Goal: Transaction & Acquisition: Purchase product/service

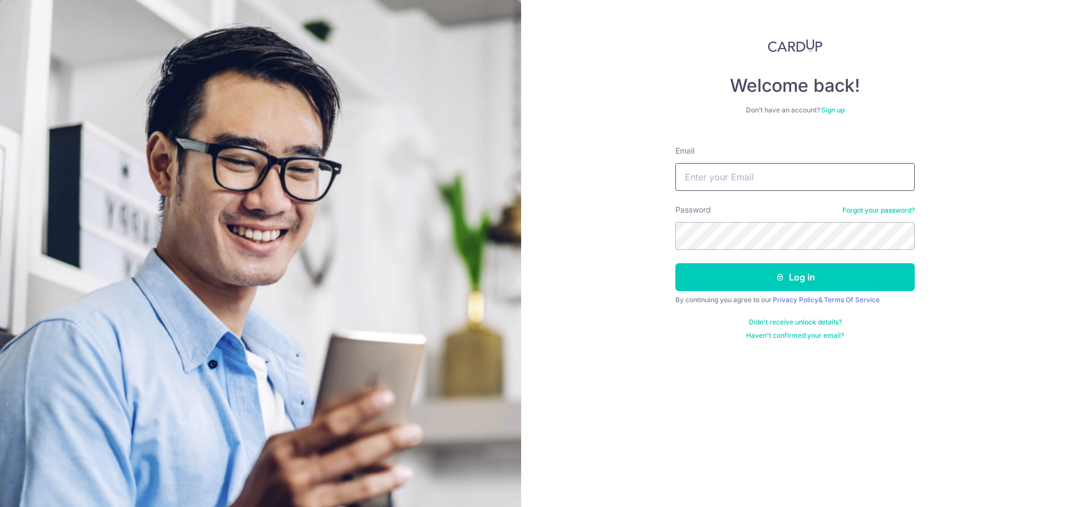
click at [704, 175] on input "Email" at bounding box center [794, 177] width 239 height 28
type input "[DOMAIN_NAME][EMAIL_ADDRESS][DOMAIN_NAME]"
click at [675, 263] on button "Log in" at bounding box center [794, 277] width 239 height 28
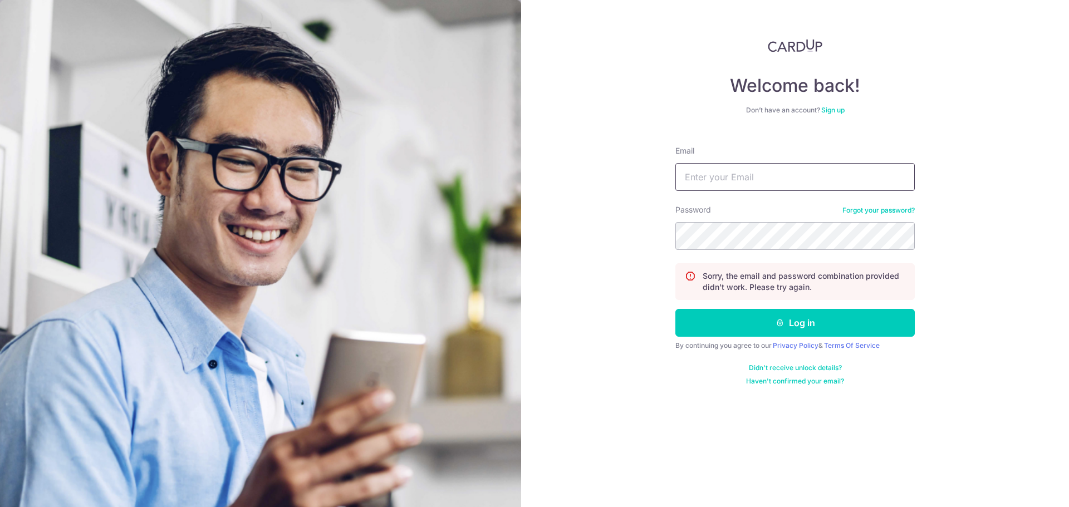
click at [699, 176] on input "Email" at bounding box center [794, 177] width 239 height 28
type input "[DOMAIN_NAME][EMAIL_ADDRESS][DOMAIN_NAME]"
click at [675, 309] on button "Log in" at bounding box center [794, 323] width 239 height 28
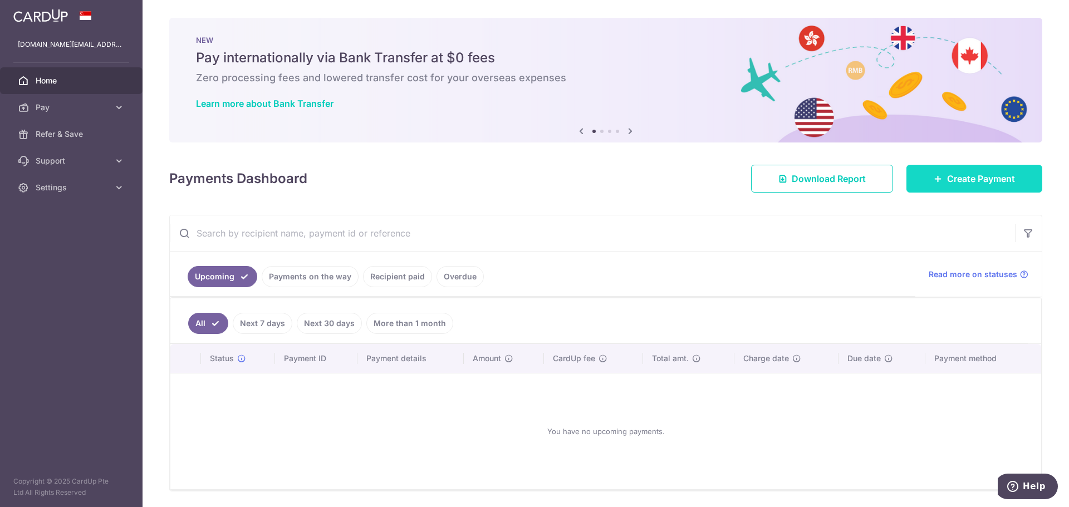
click at [988, 184] on span "Create Payment" at bounding box center [981, 178] width 68 height 13
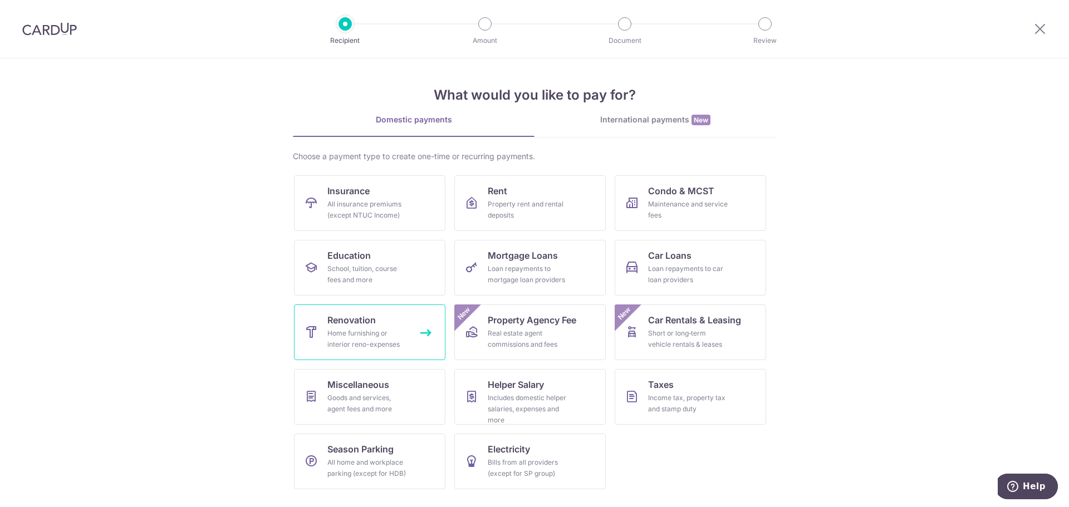
click at [364, 336] on div "Home furnishing or interior reno-expenses" at bounding box center [367, 339] width 80 height 22
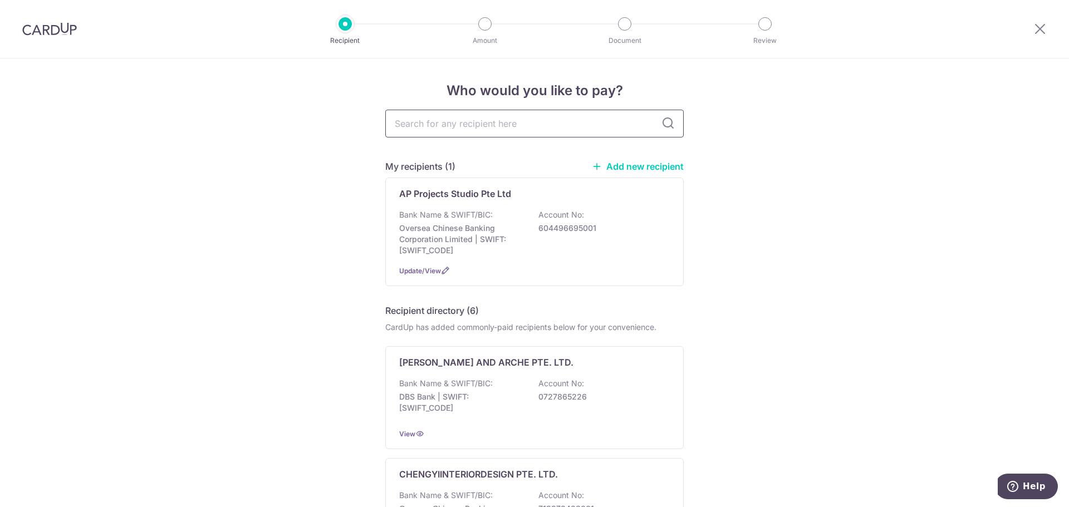
click at [462, 123] on input "text" at bounding box center [534, 124] width 298 height 28
click at [444, 195] on p "AP Projects Studio Pte Ltd" at bounding box center [455, 193] width 112 height 13
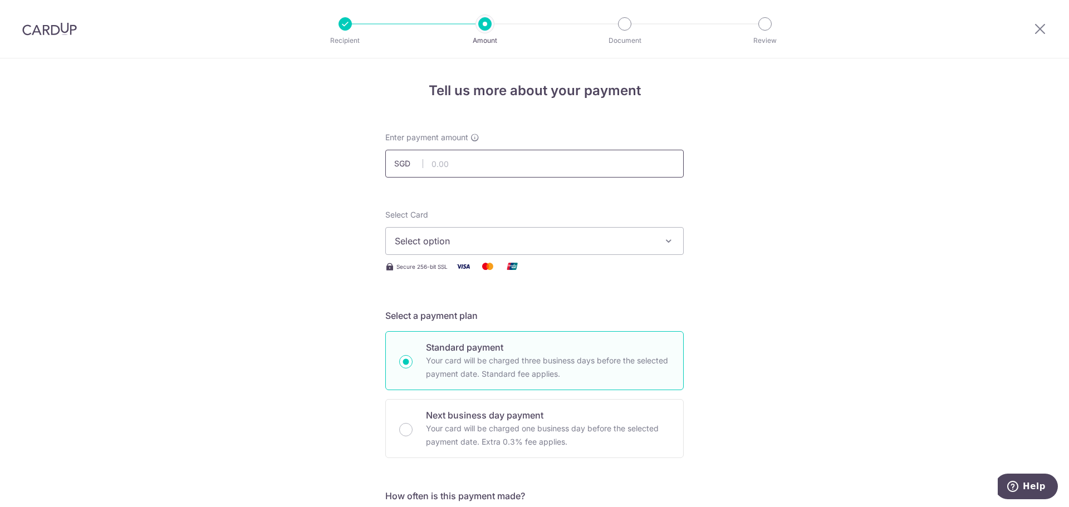
click at [465, 169] on input "text" at bounding box center [534, 164] width 298 height 28
type input "60,277.00"
click at [461, 233] on button "Select option" at bounding box center [534, 241] width 298 height 28
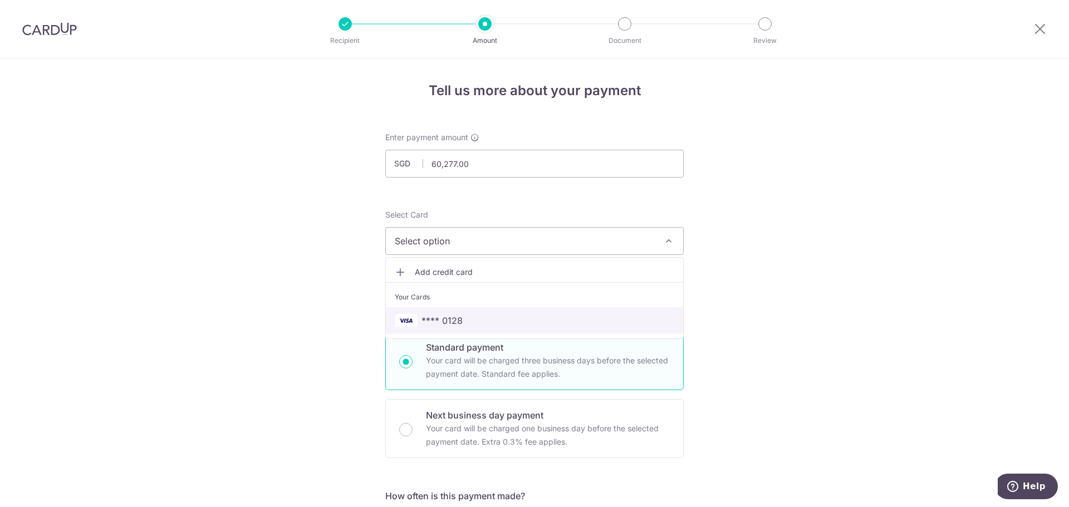
click at [435, 320] on span "**** 0128" at bounding box center [441, 320] width 41 height 13
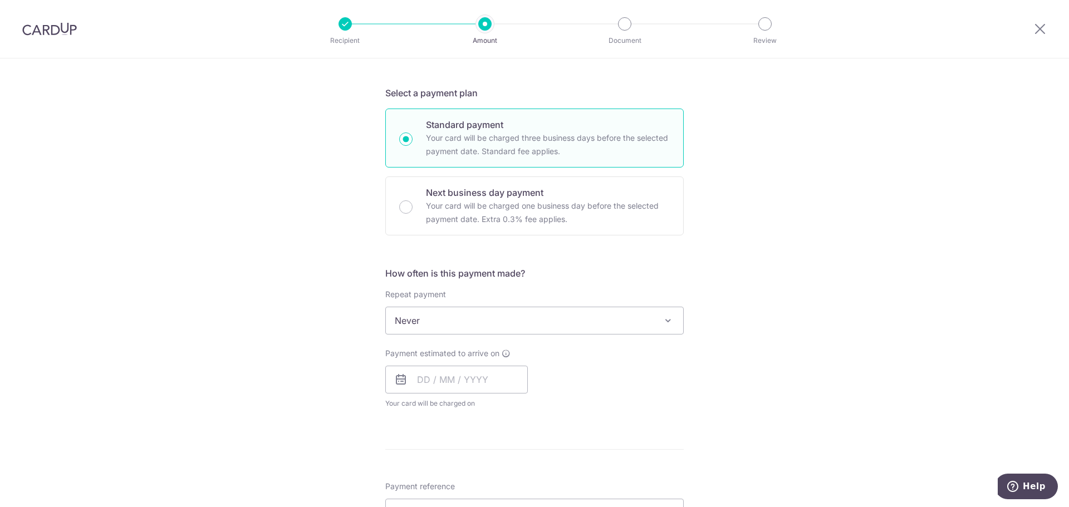
scroll to position [334, 0]
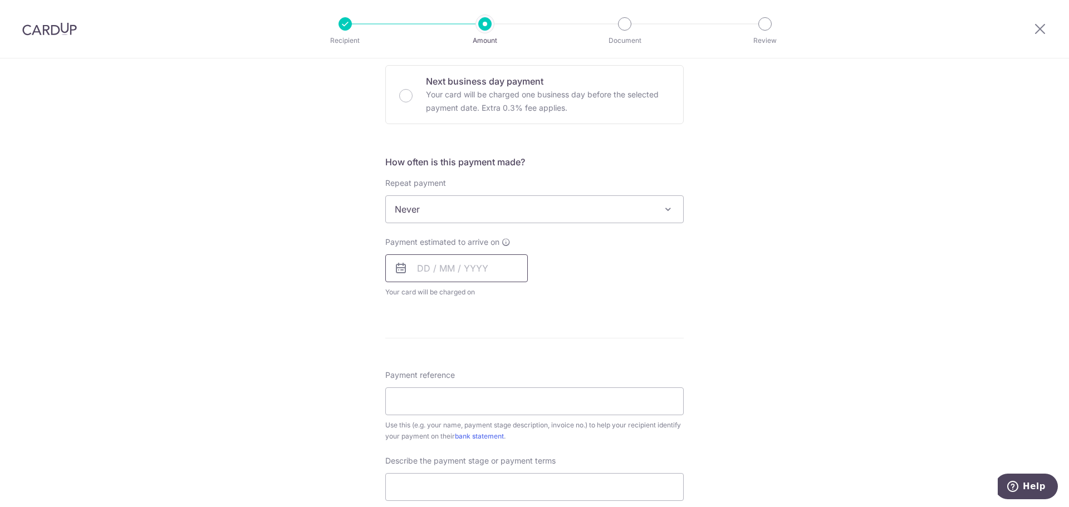
click at [418, 266] on input "text" at bounding box center [456, 268] width 143 height 28
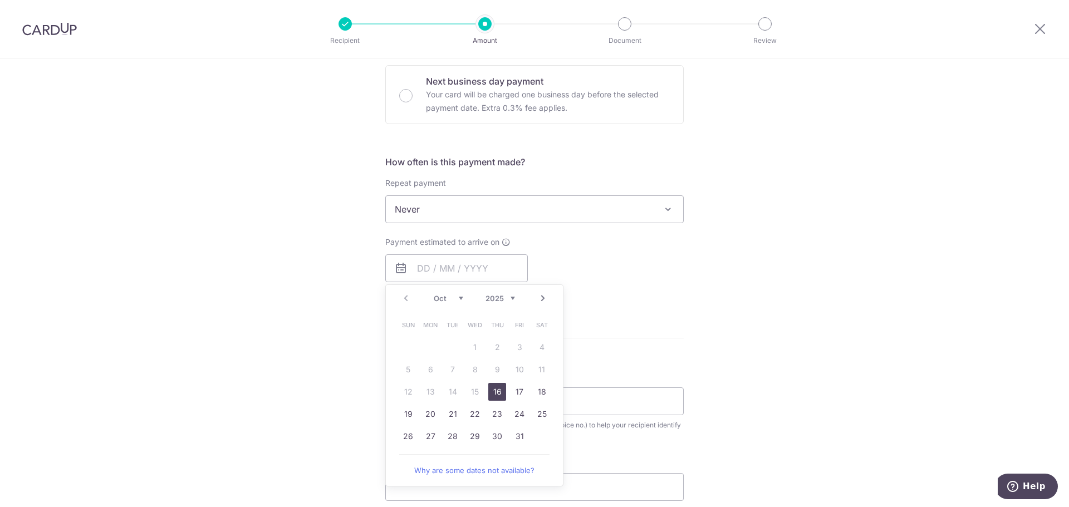
click at [491, 389] on link "16" at bounding box center [497, 392] width 18 height 18
type input "[DATE]"
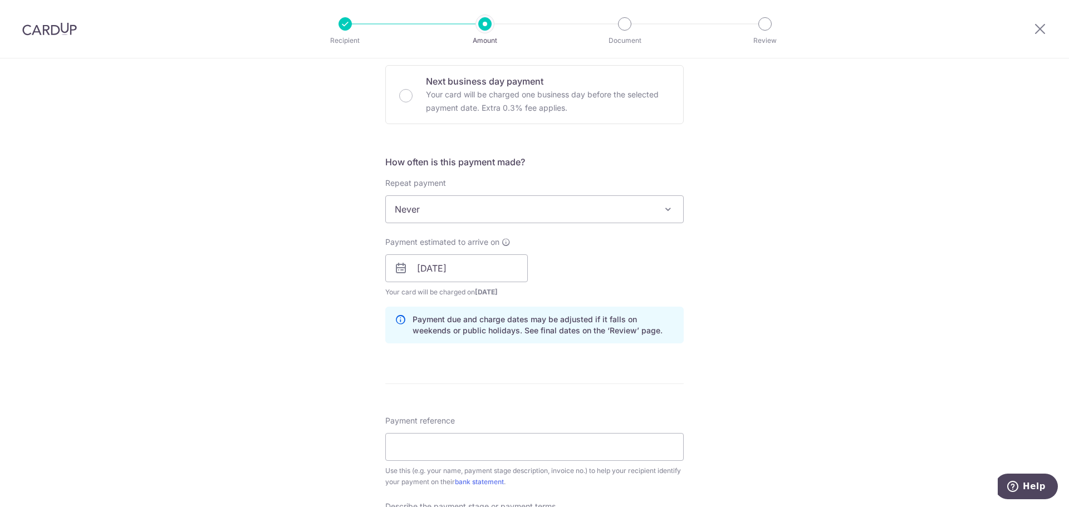
scroll to position [390, 0]
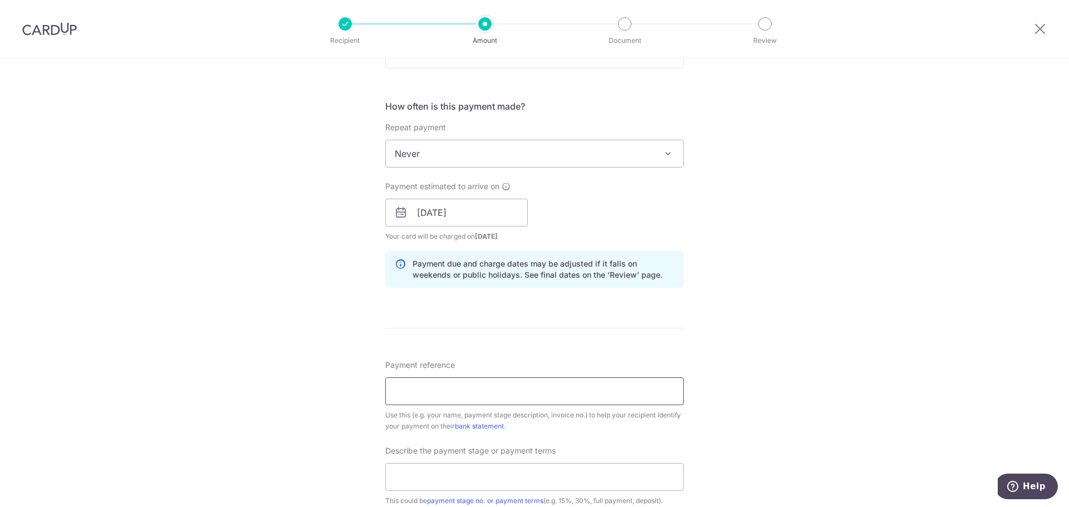
click at [405, 389] on input "Payment reference" at bounding box center [534, 392] width 298 height 28
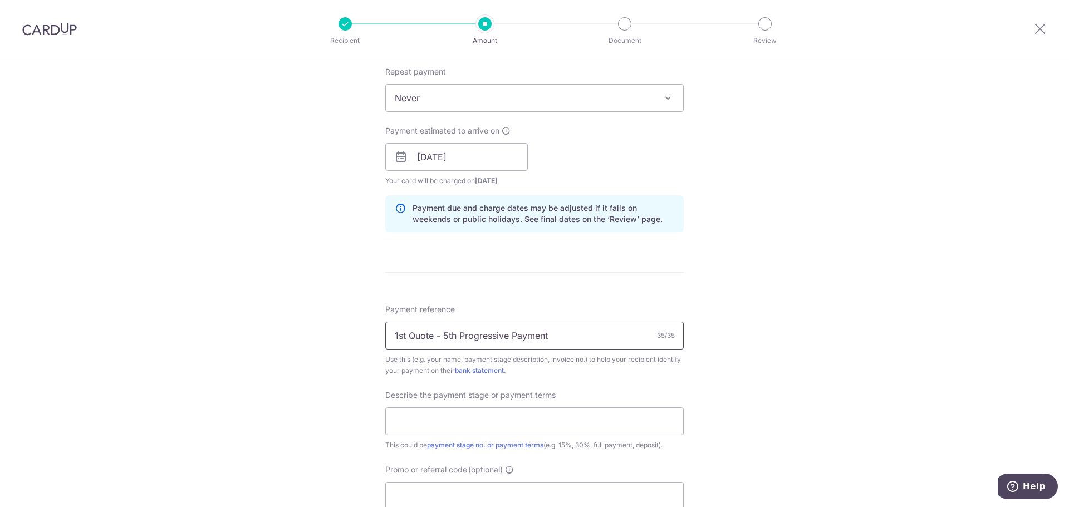
drag, startPoint x: 558, startPoint y: 340, endPoint x: 281, endPoint y: 337, distance: 277.3
click at [281, 337] on div "Tell us more about your payment Enter payment amount SGD 60,277.00 60277.00 Sel…" at bounding box center [534, 177] width 1069 height 1128
type input "1st Quote - 5th Progressive Payment"
click at [396, 412] on input "text" at bounding box center [534, 422] width 298 height 28
paste input "1st Quote - 5th Progressive Payment"
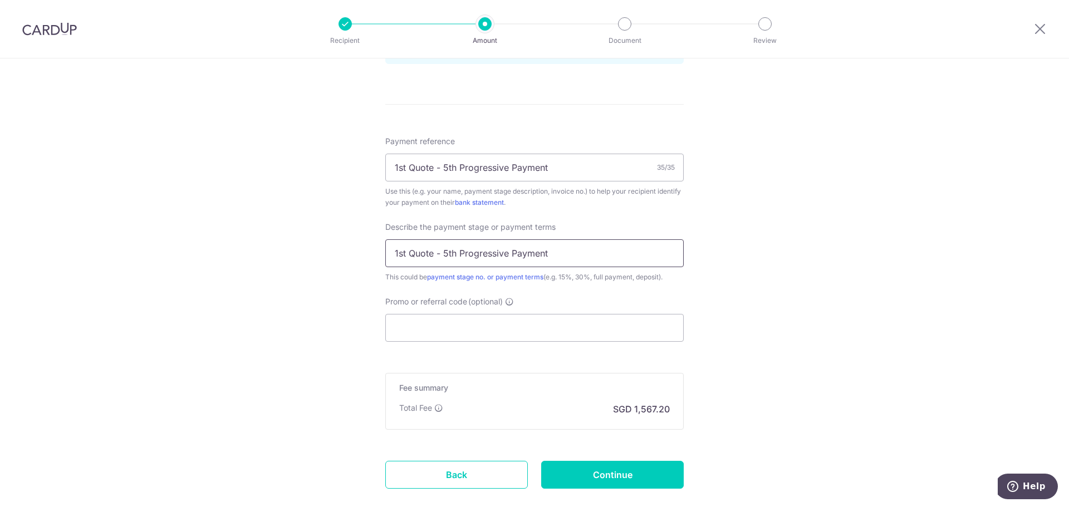
scroll to position [668, 0]
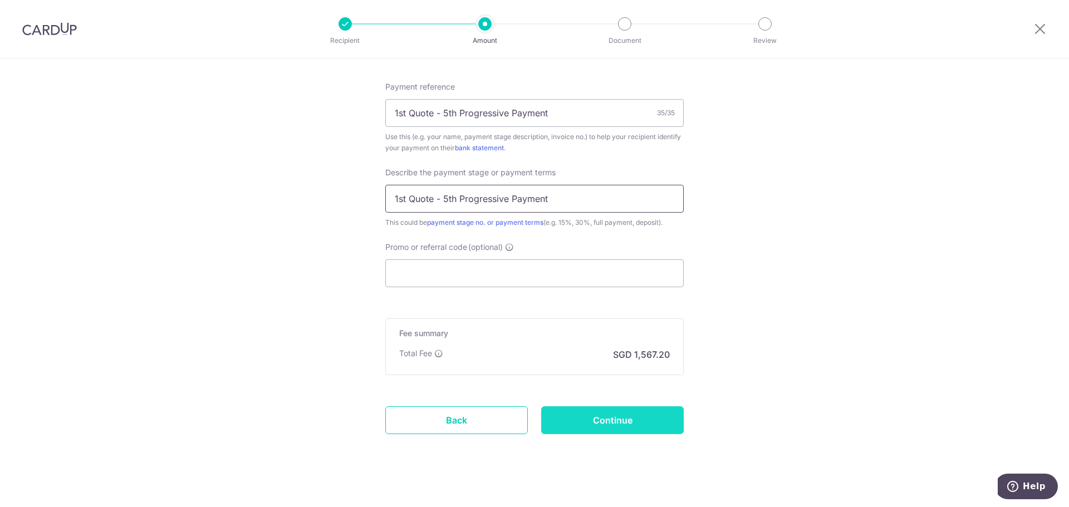
type input "1st Quote - 5th Progressive Payment"
click at [602, 424] on input "Continue" at bounding box center [612, 420] width 143 height 28
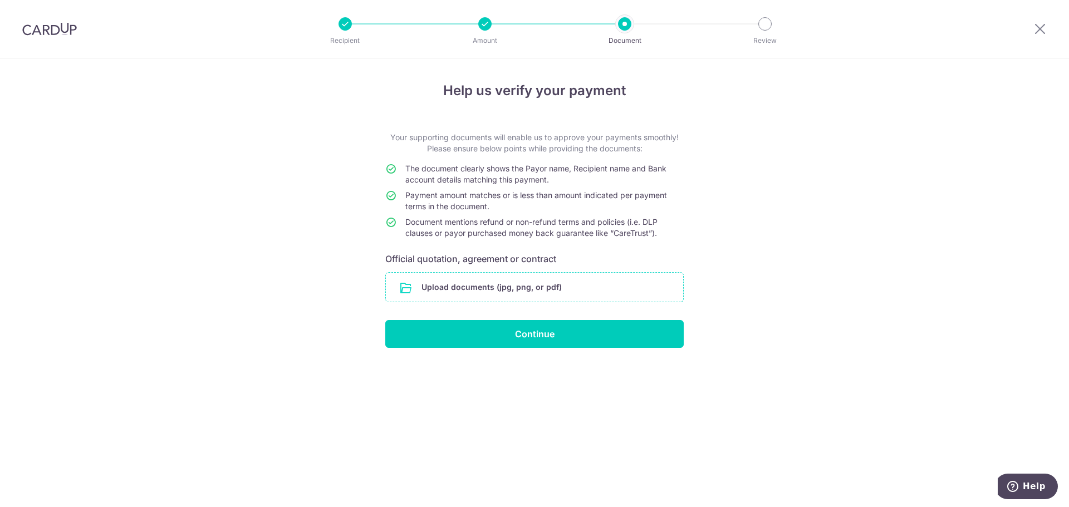
click at [504, 289] on input "file" at bounding box center [534, 287] width 297 height 29
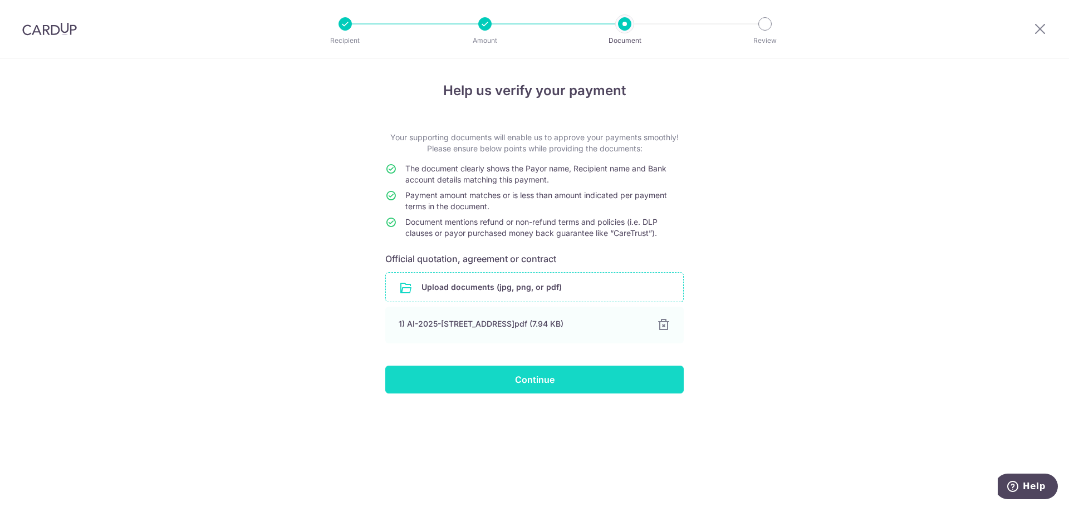
click at [564, 379] on input "Continue" at bounding box center [534, 380] width 298 height 28
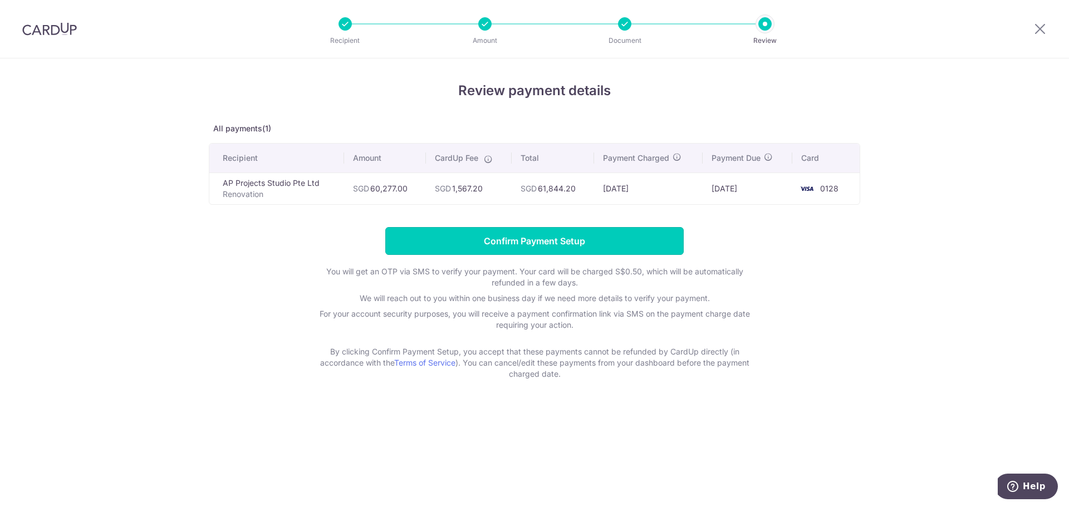
click at [532, 239] on input "Confirm Payment Setup" at bounding box center [534, 241] width 298 height 28
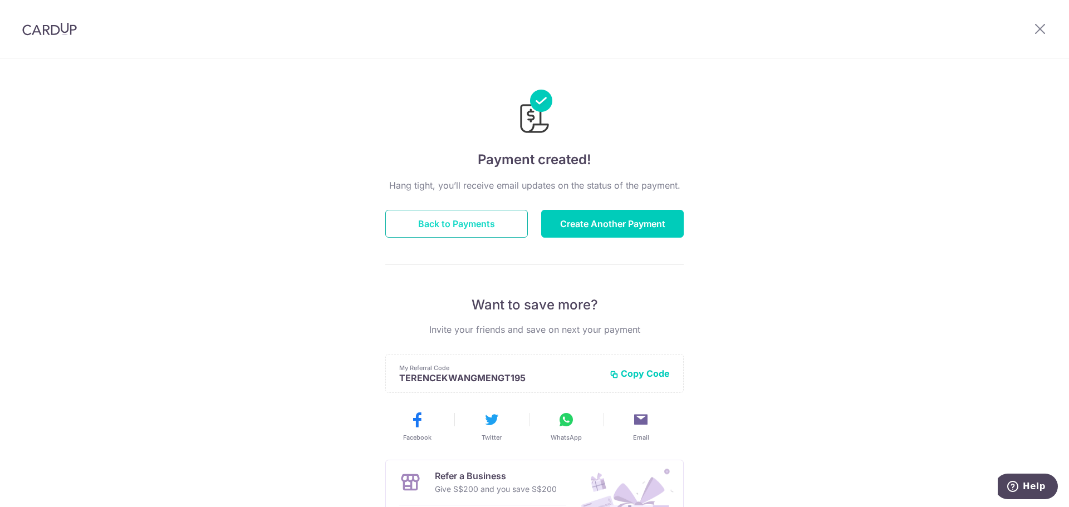
click at [432, 226] on button "Back to Payments" at bounding box center [456, 224] width 143 height 28
